Goal: Information Seeking & Learning: Learn about a topic

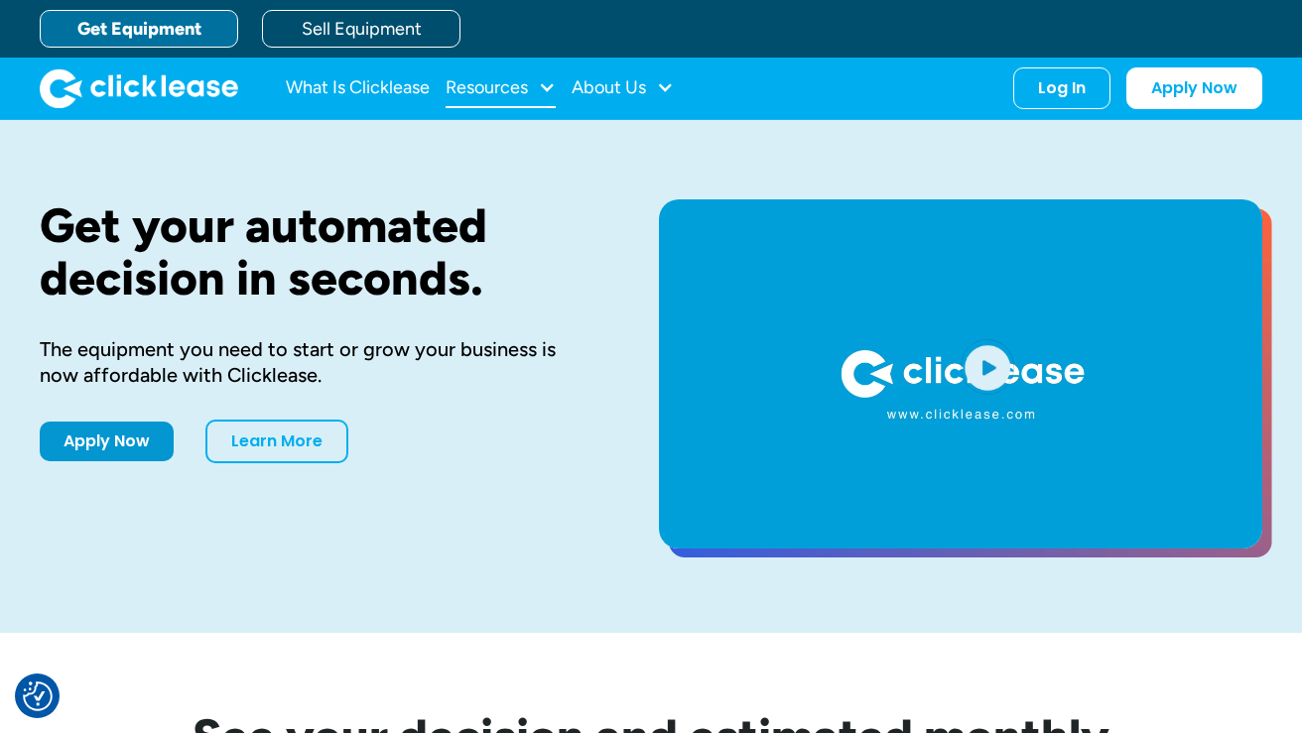
click at [528, 87] on div "Resources" at bounding box center [486, 87] width 82 height 0
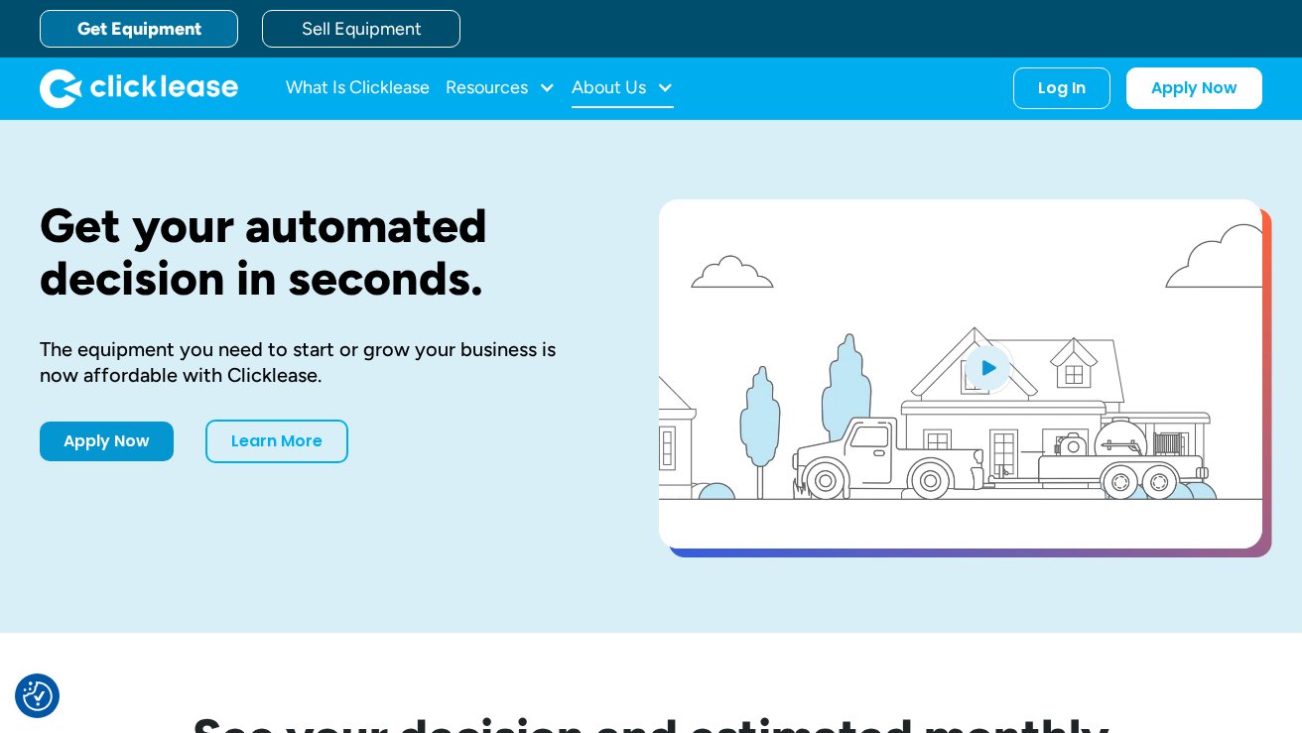
click at [663, 83] on div at bounding box center [665, 87] width 18 height 18
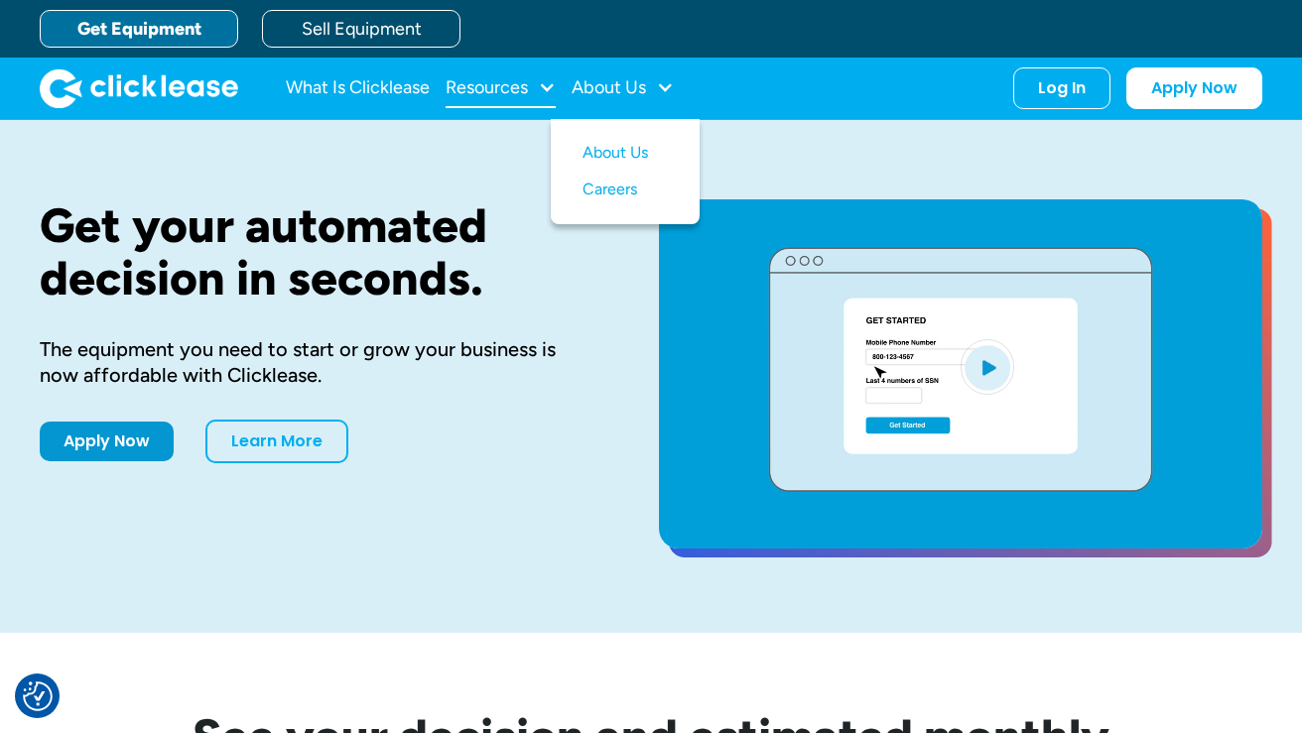
click at [467, 102] on div "Resources" at bounding box center [500, 88] width 110 height 40
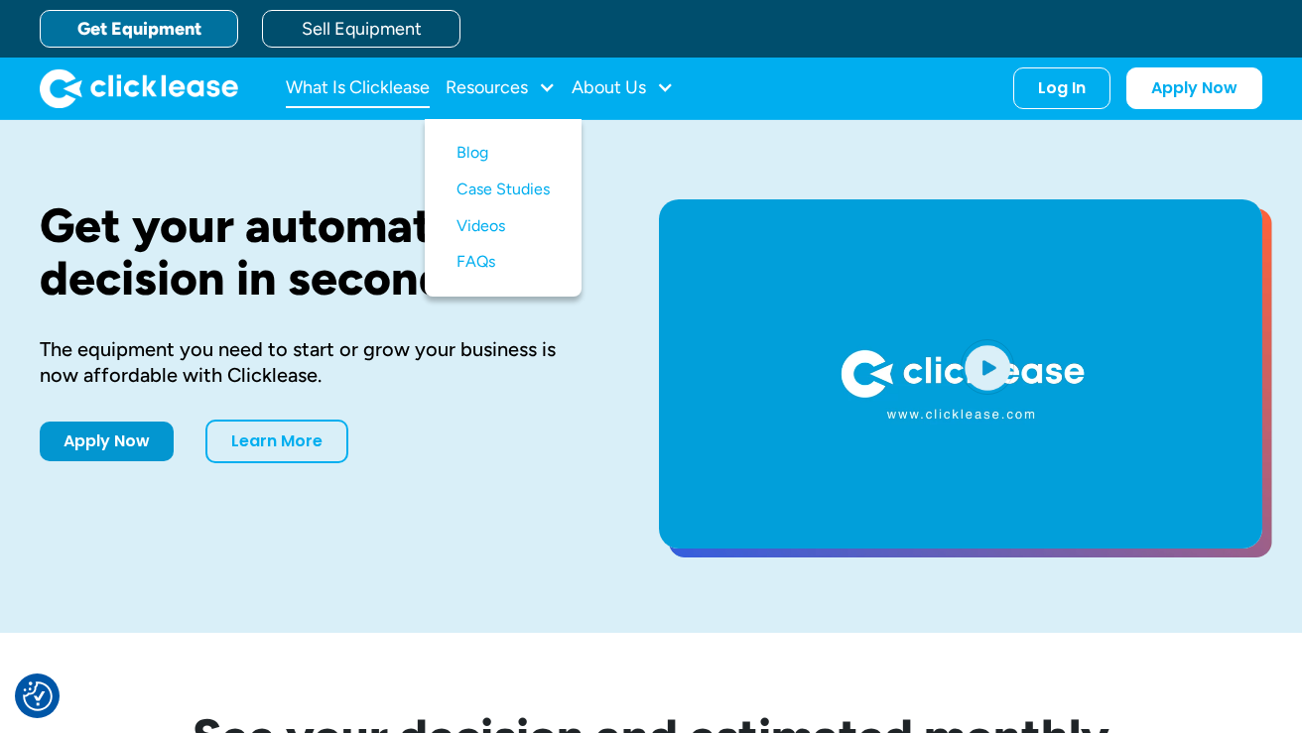
click at [371, 83] on link "What Is Clicklease" at bounding box center [358, 88] width 144 height 40
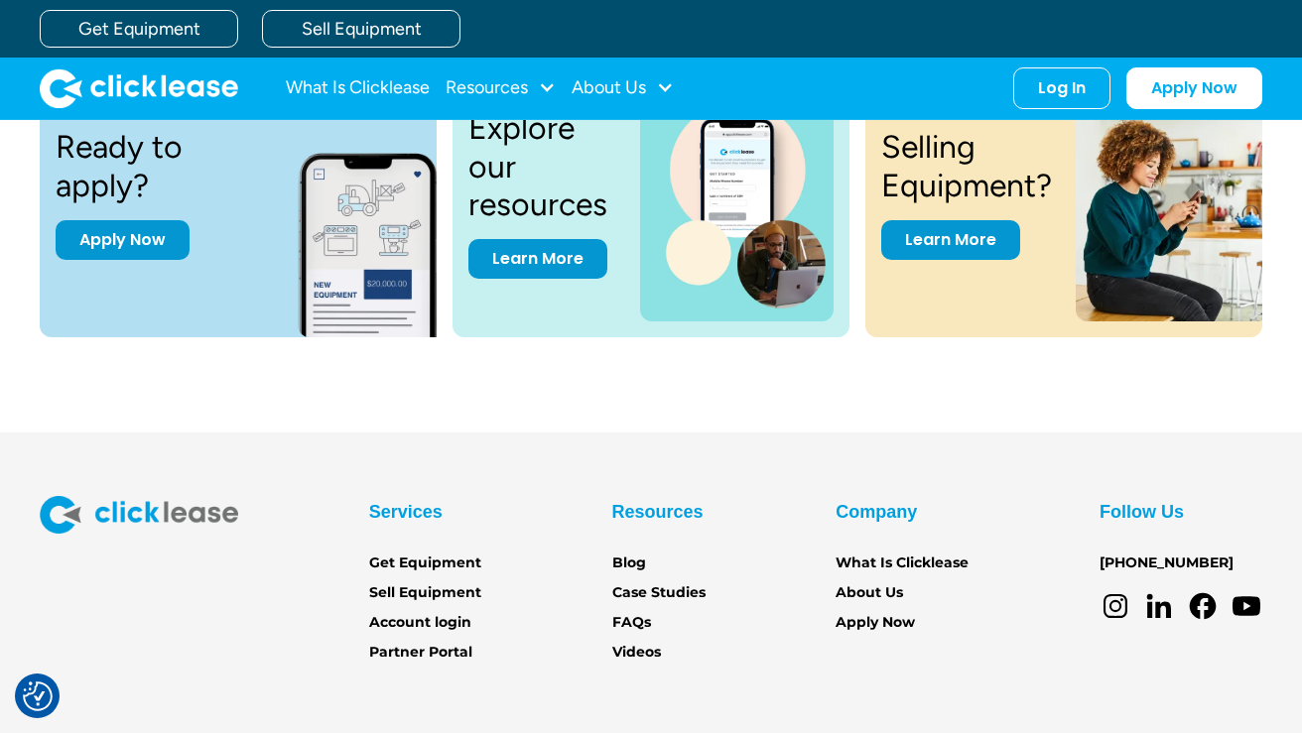
scroll to position [2538, 0]
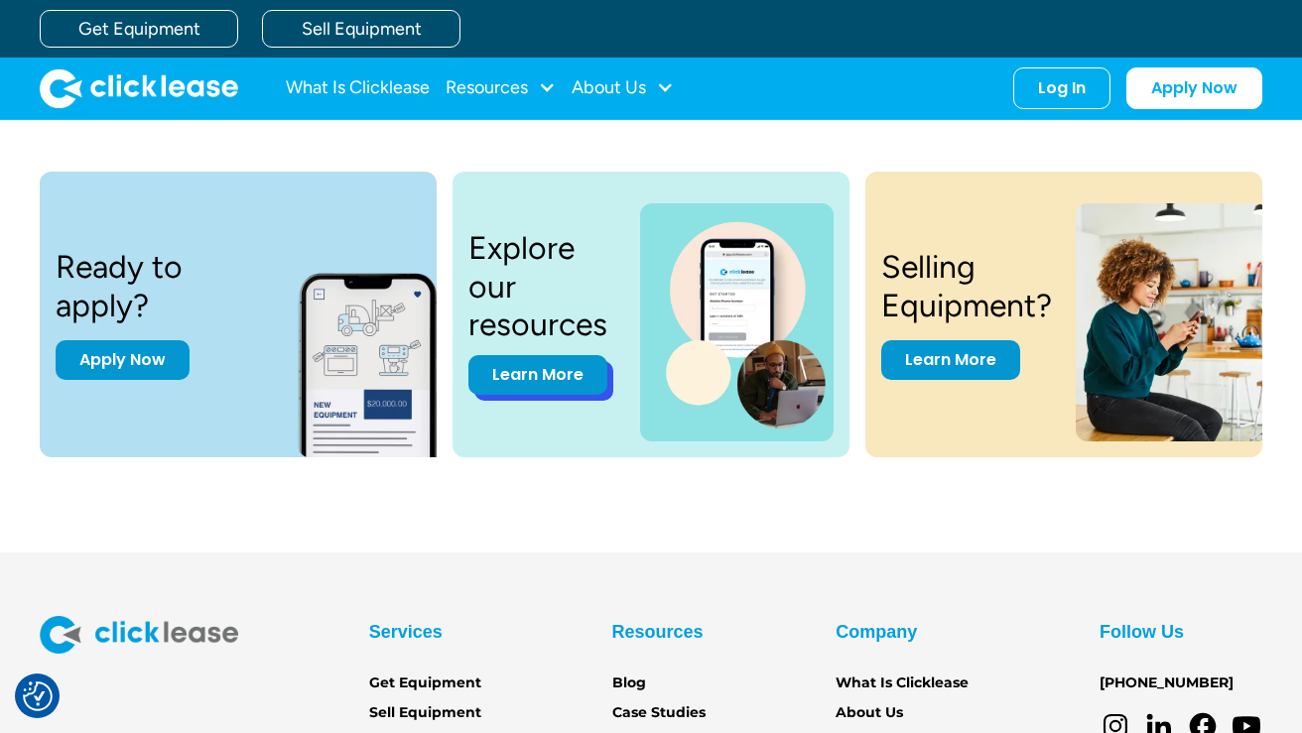
click at [525, 376] on link "Learn More" at bounding box center [537, 375] width 139 height 40
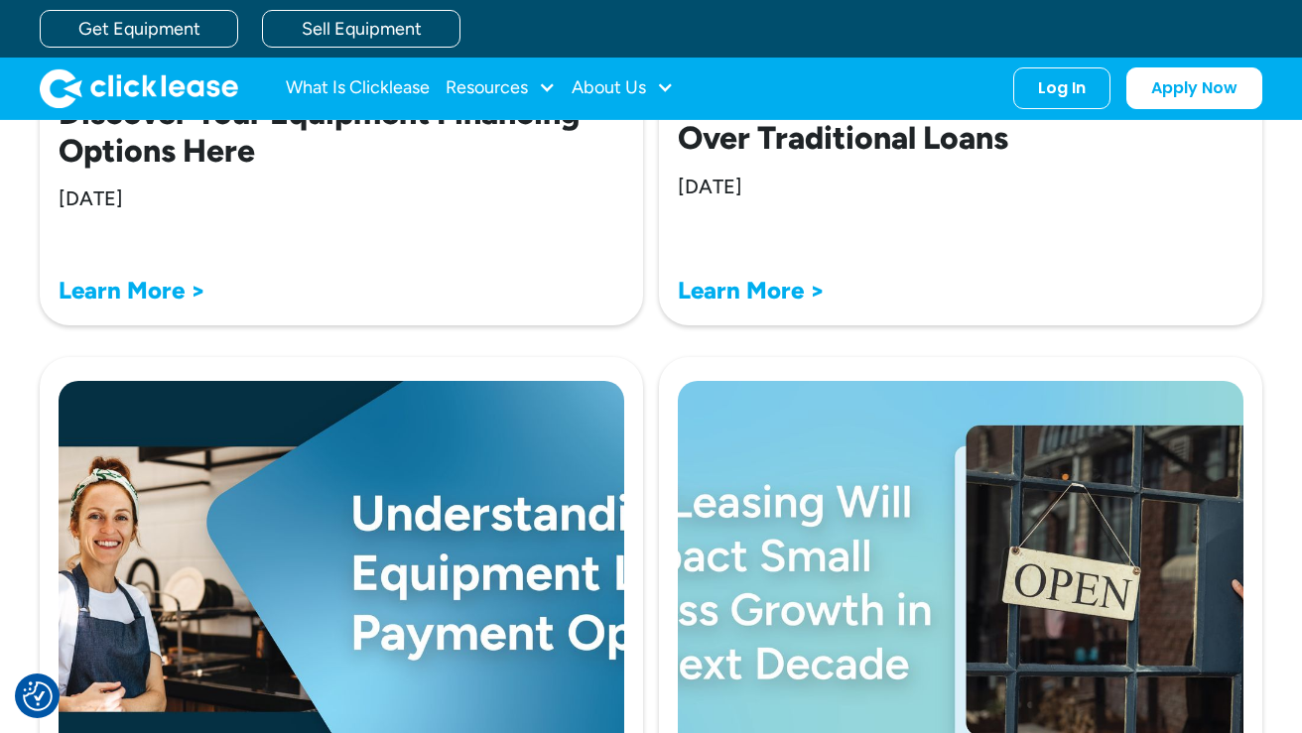
scroll to position [3416, 0]
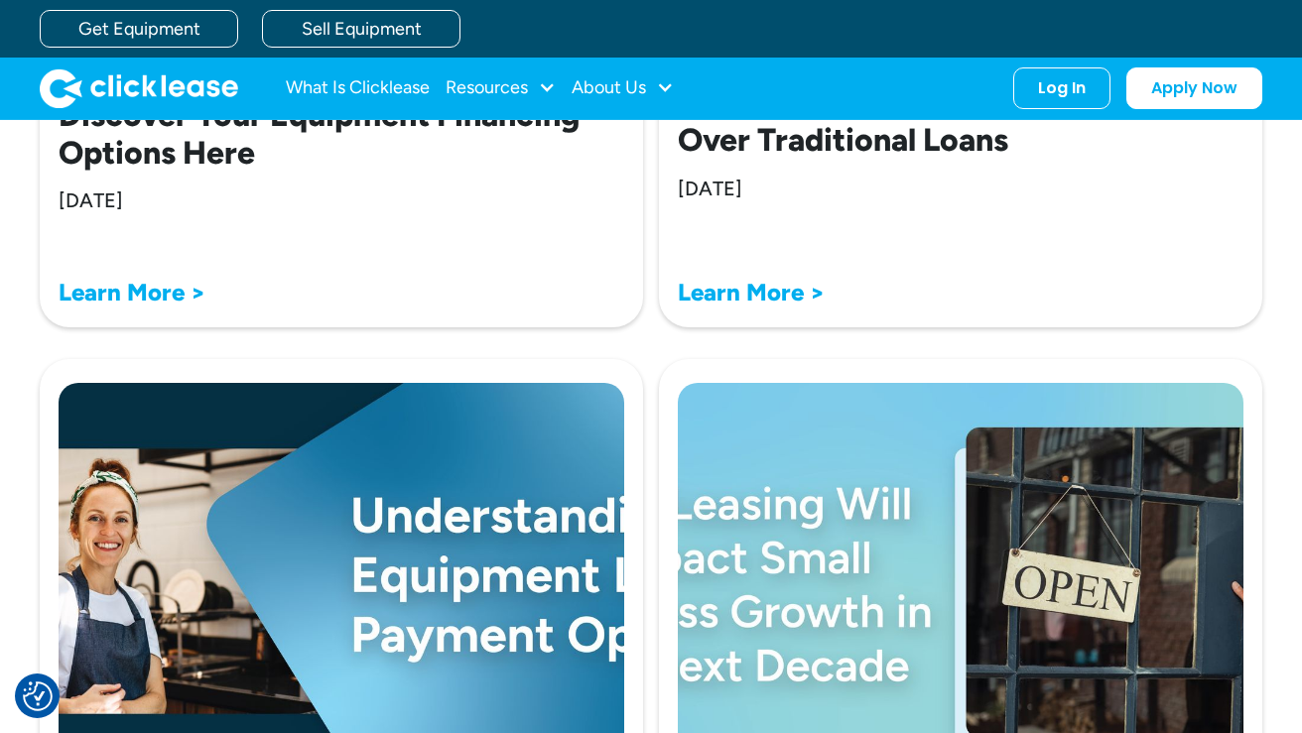
click at [760, 307] on strong "Learn More >" at bounding box center [751, 292] width 147 height 29
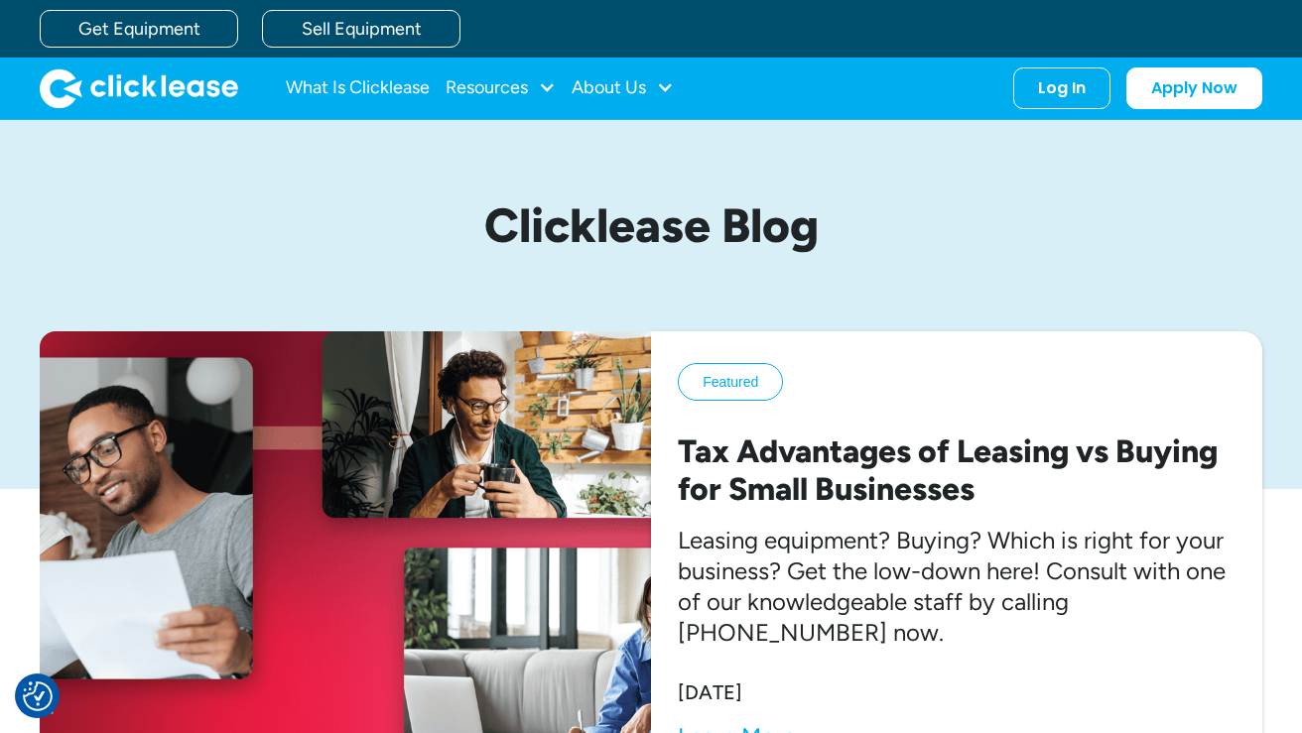
scroll to position [0, 0]
